Goal: Find contact information: Find contact information

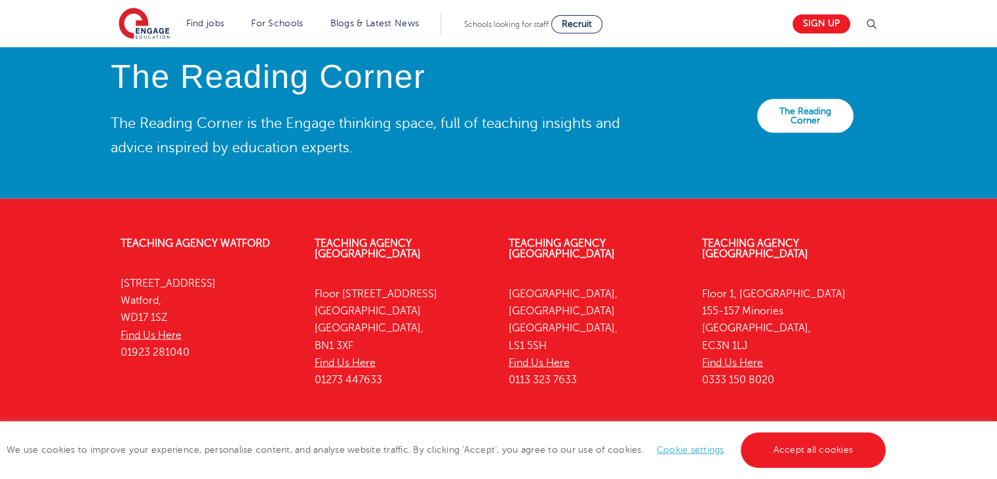
scroll to position [3006, 0]
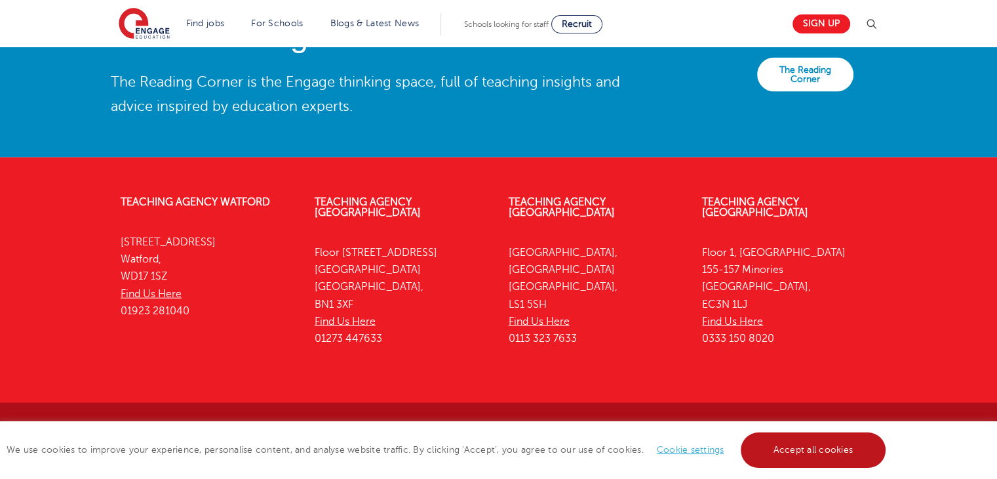
click at [826, 454] on link "Accept all cookies" at bounding box center [814, 449] width 146 height 35
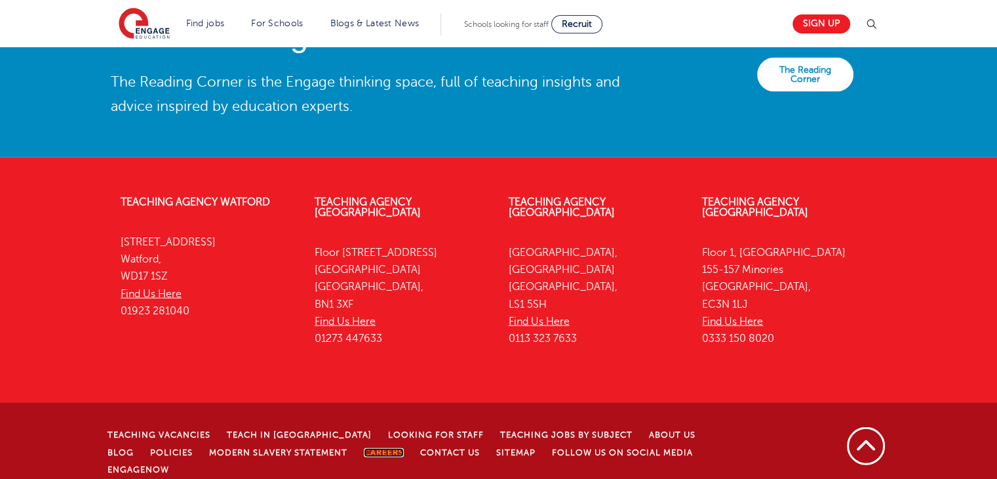
click at [364, 448] on link "Careers" at bounding box center [384, 452] width 40 height 9
click at [422, 448] on link "Contact Us" at bounding box center [450, 452] width 60 height 9
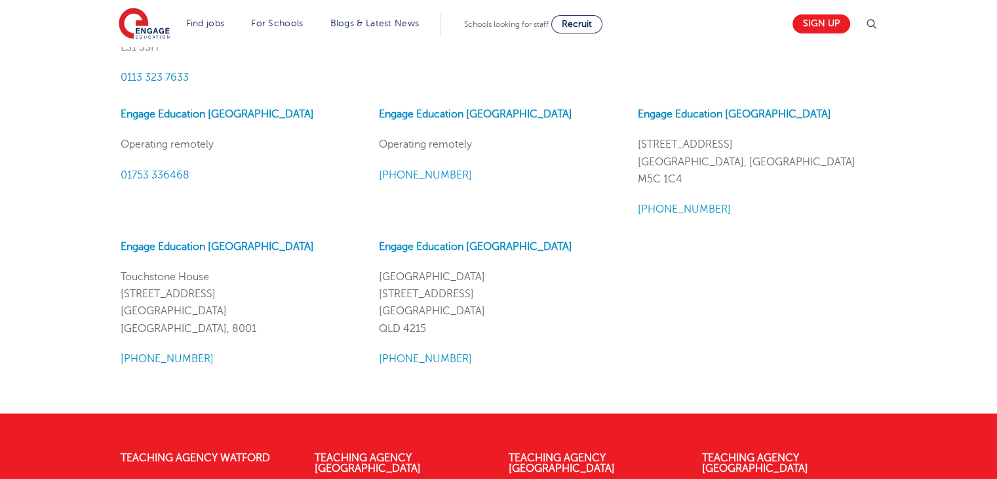
scroll to position [1436, 0]
